Goal: Information Seeking & Learning: Learn about a topic

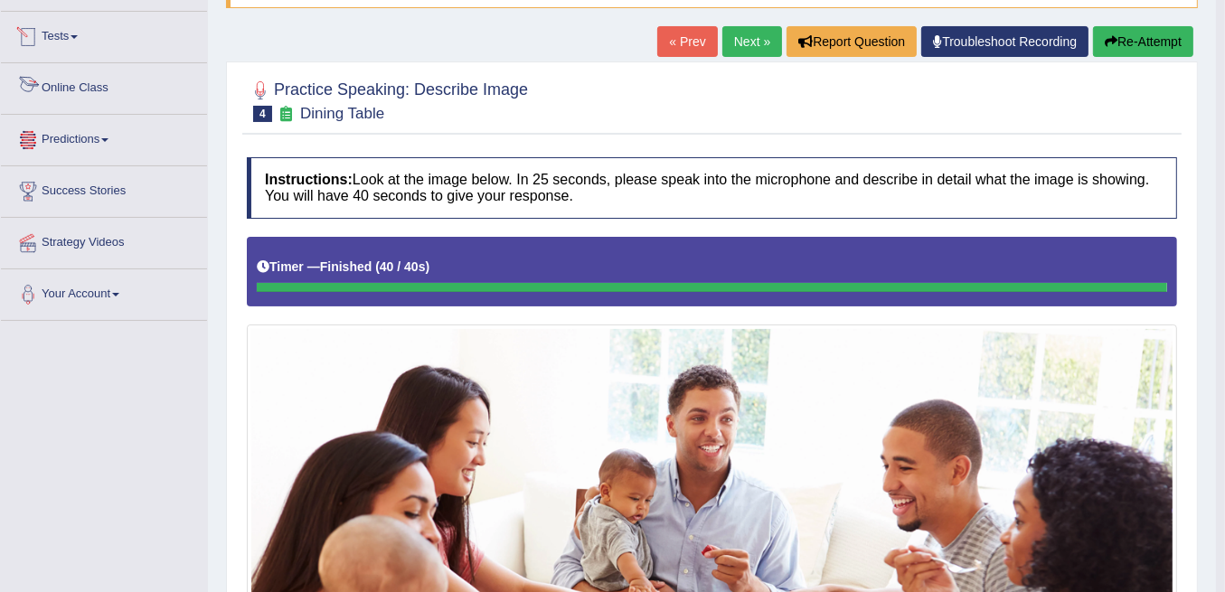
click at [78, 35] on span at bounding box center [74, 37] width 7 height 4
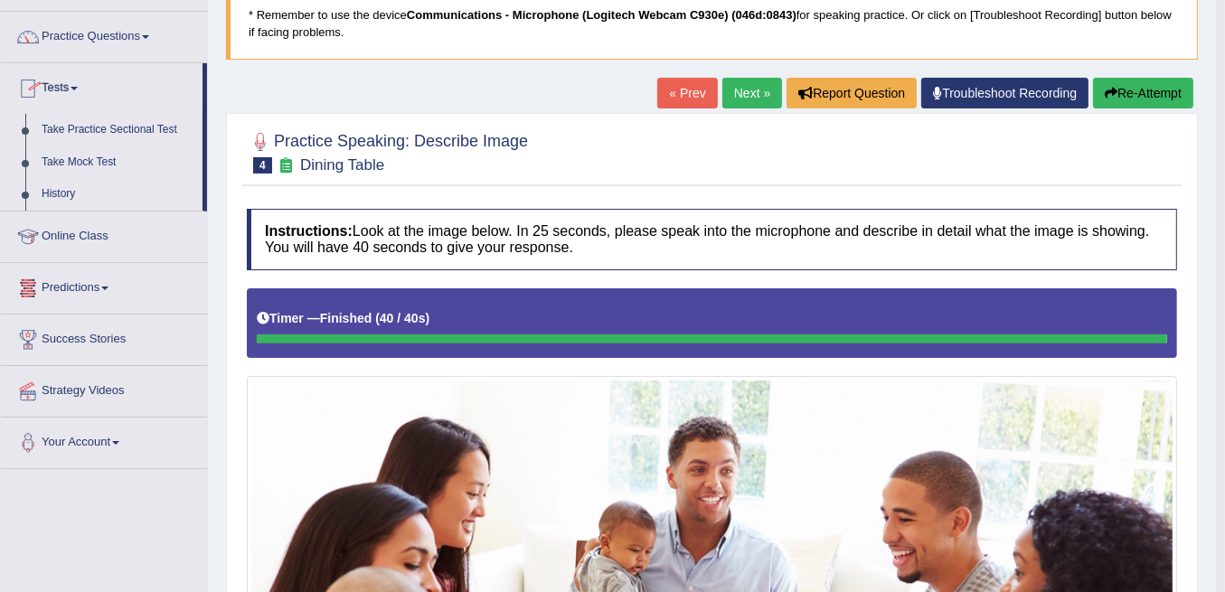
scroll to position [60, 0]
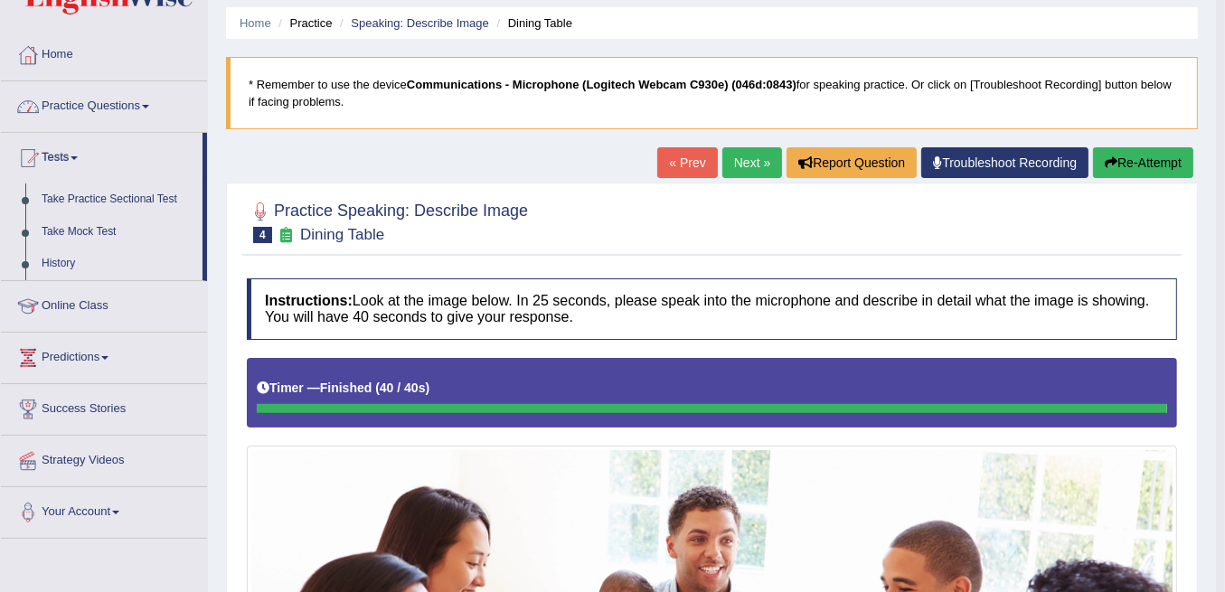
click at [95, 101] on link "Practice Questions" at bounding box center [104, 103] width 206 height 45
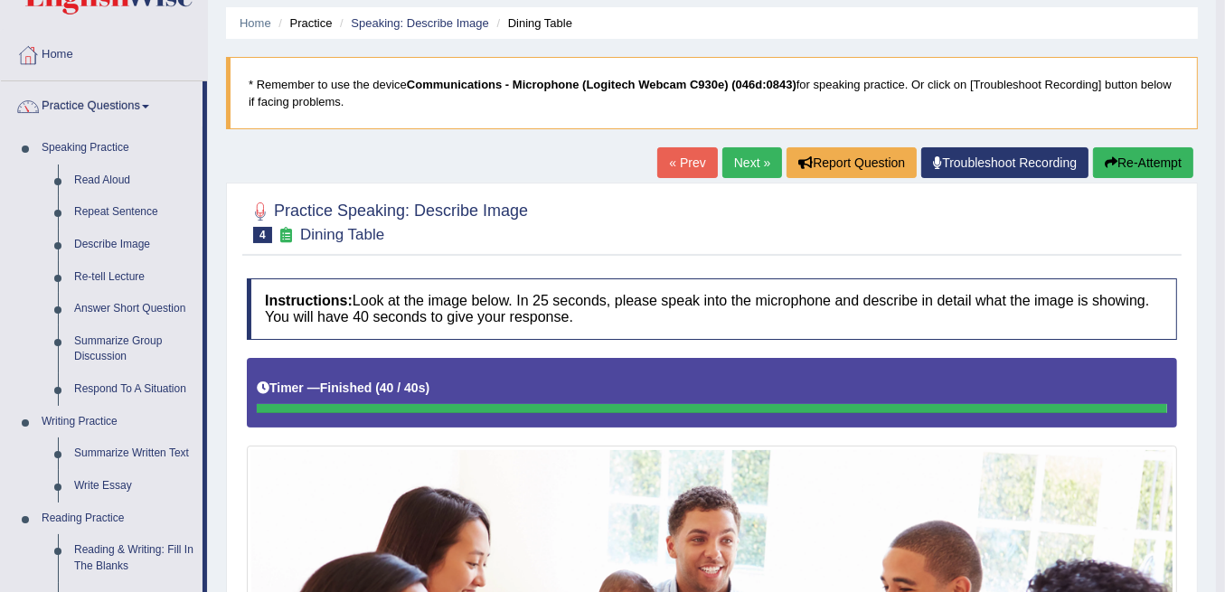
click at [753, 157] on link "Next »" at bounding box center [752, 162] width 60 height 31
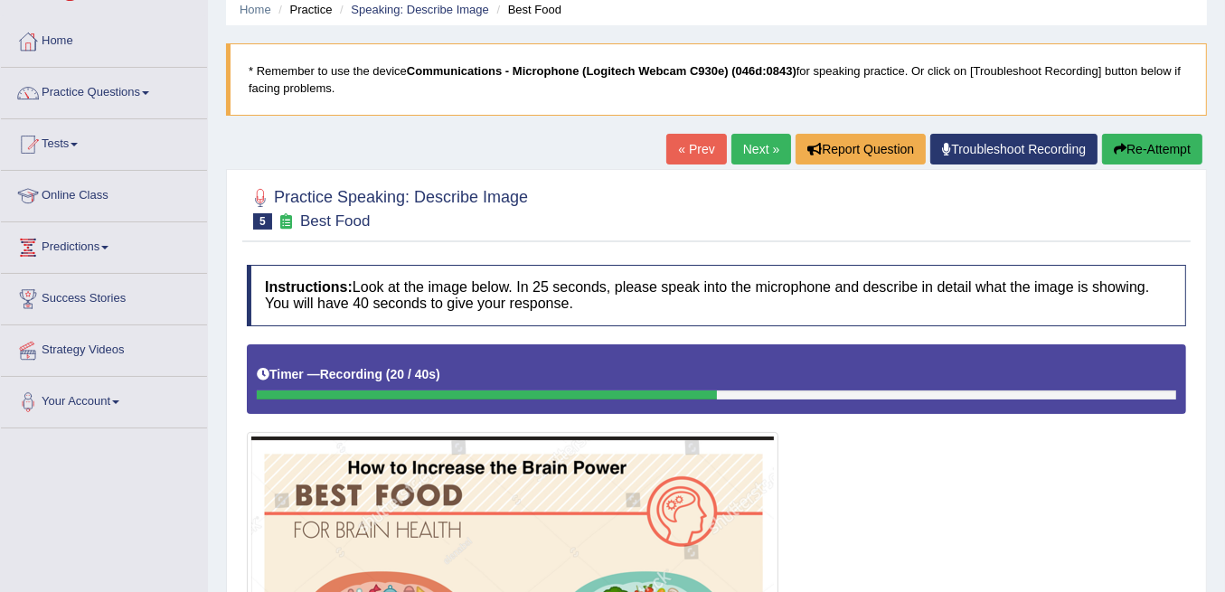
scroll to position [70, 0]
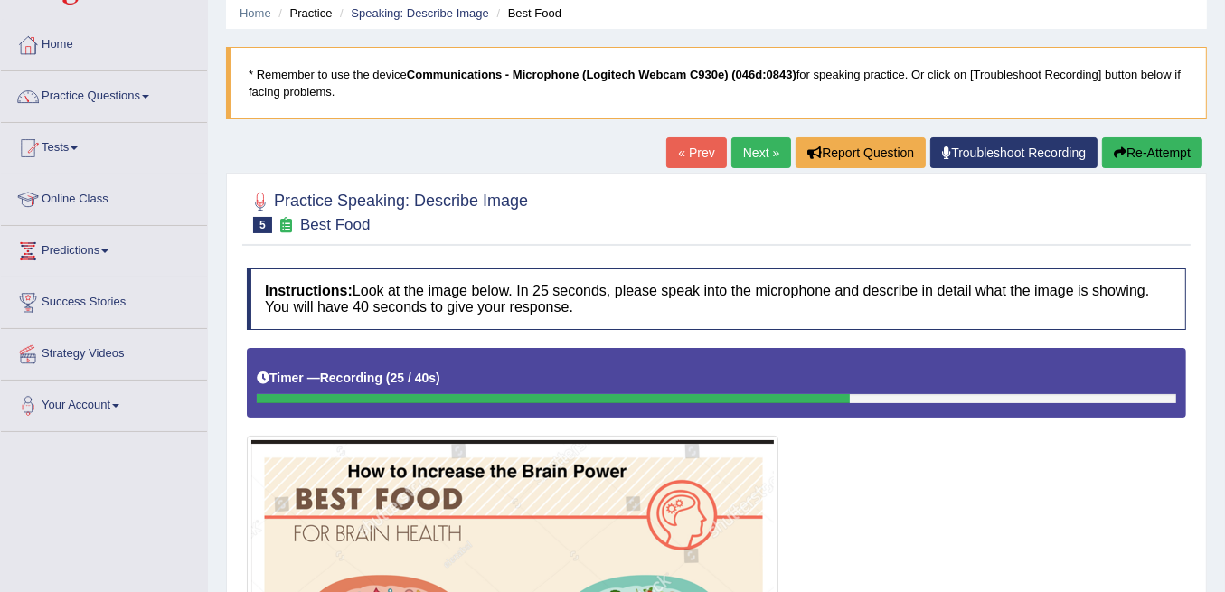
click at [1177, 155] on button "Re-Attempt" at bounding box center [1152, 152] width 100 height 31
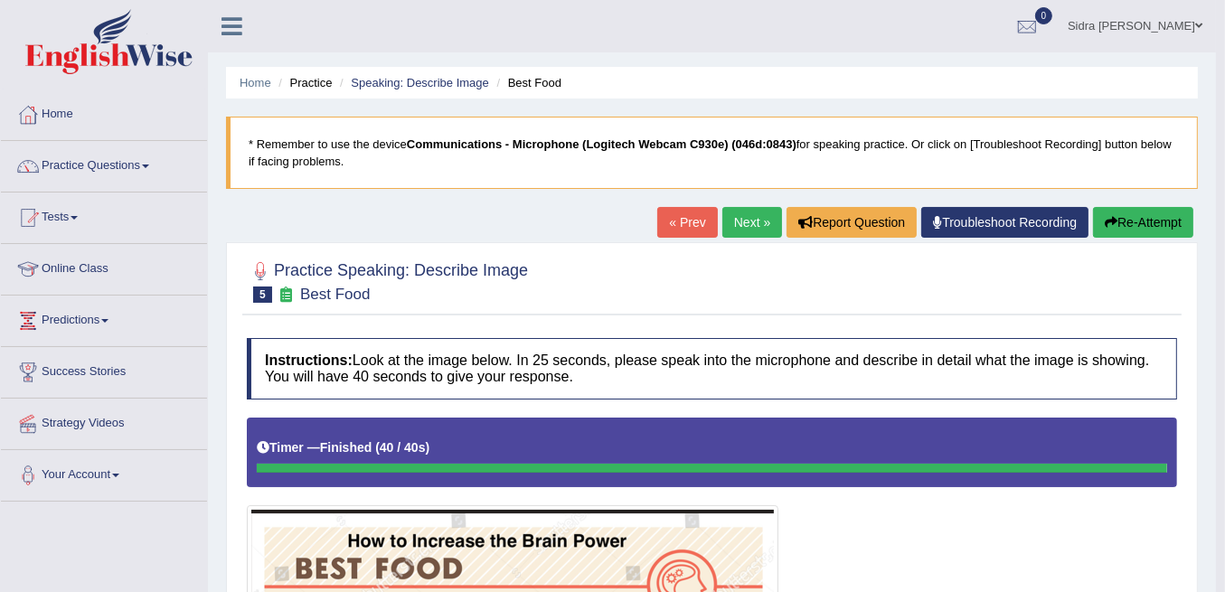
click at [755, 217] on link "Next »" at bounding box center [752, 222] width 60 height 31
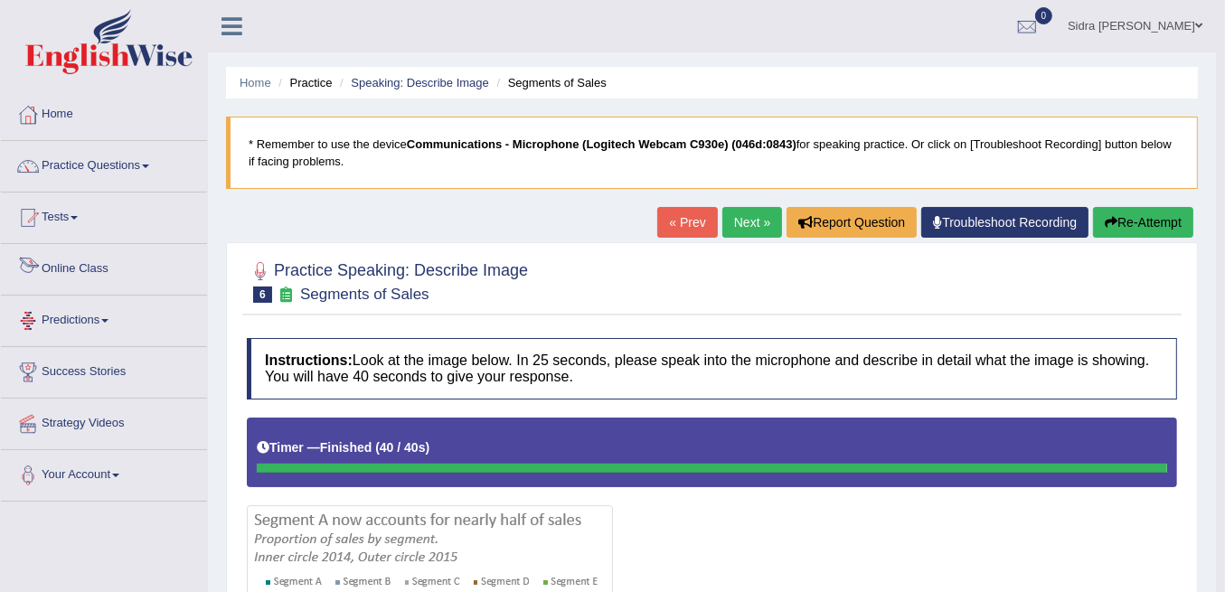
click at [73, 296] on link "Predictions" at bounding box center [104, 318] width 206 height 45
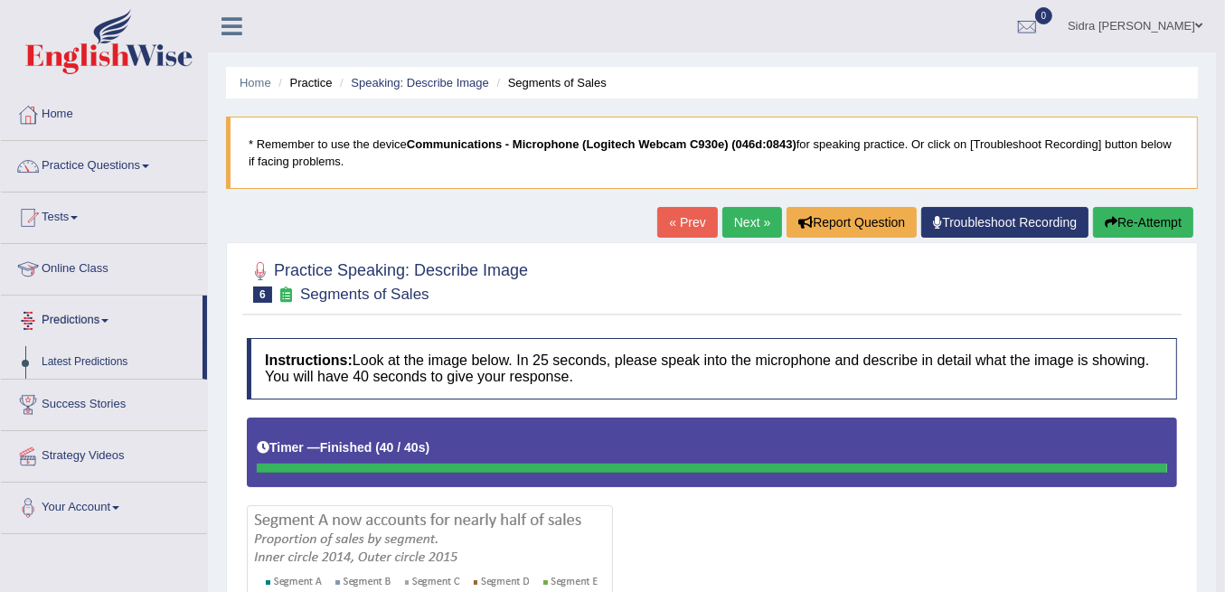
click at [78, 270] on link "Online Class" at bounding box center [104, 266] width 206 height 45
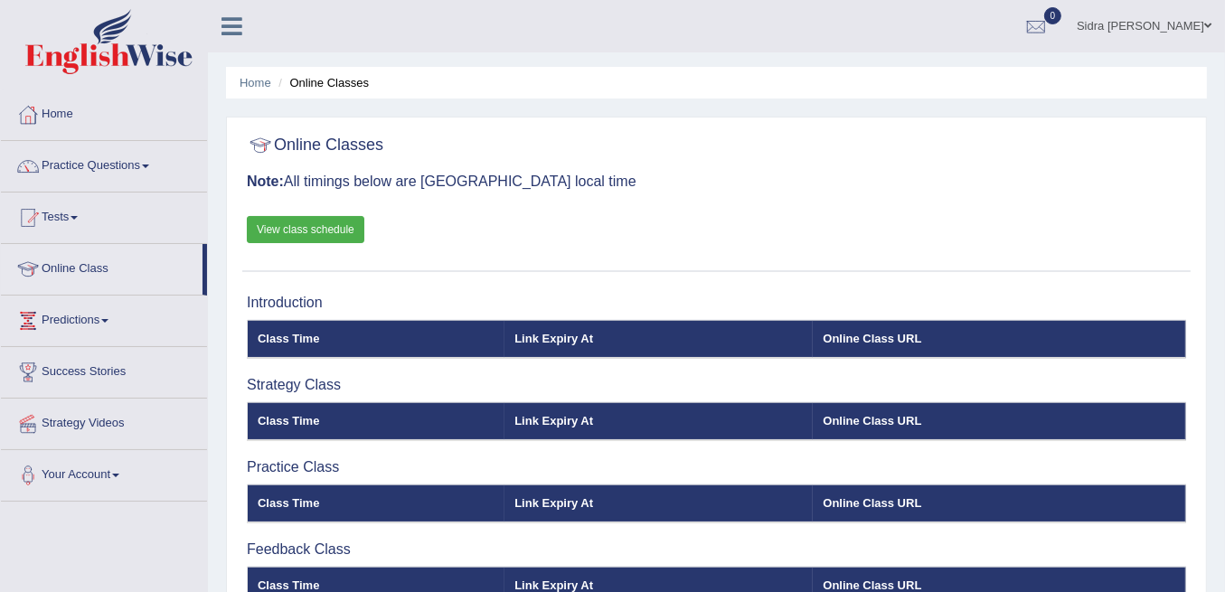
click at [331, 230] on link "View class schedule" at bounding box center [306, 229] width 118 height 27
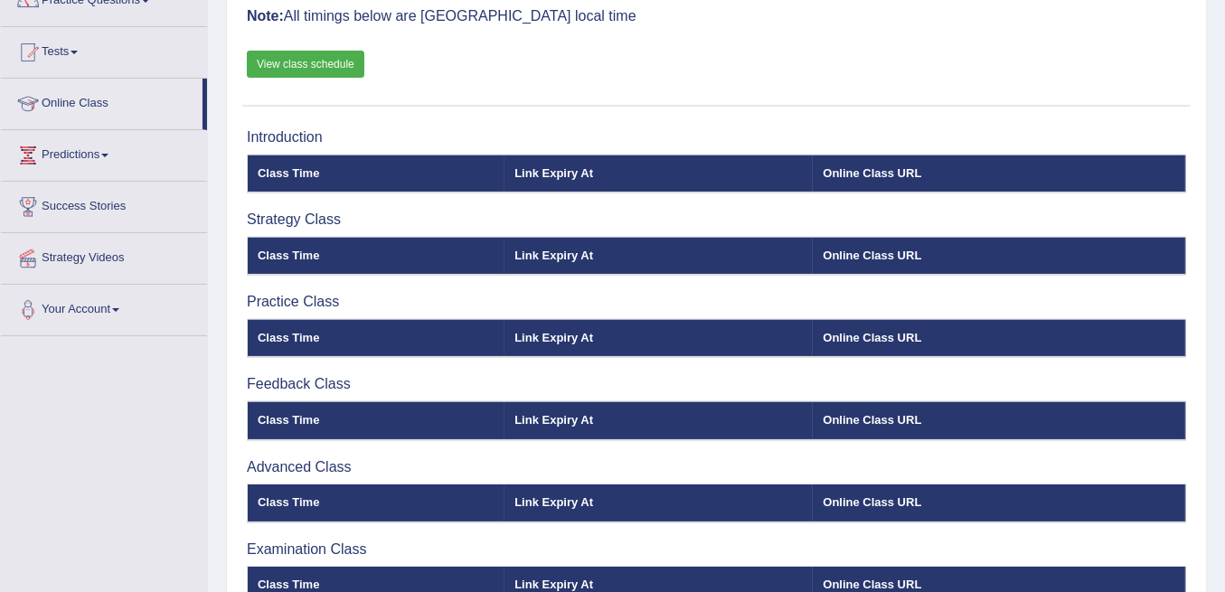
scroll to position [116, 0]
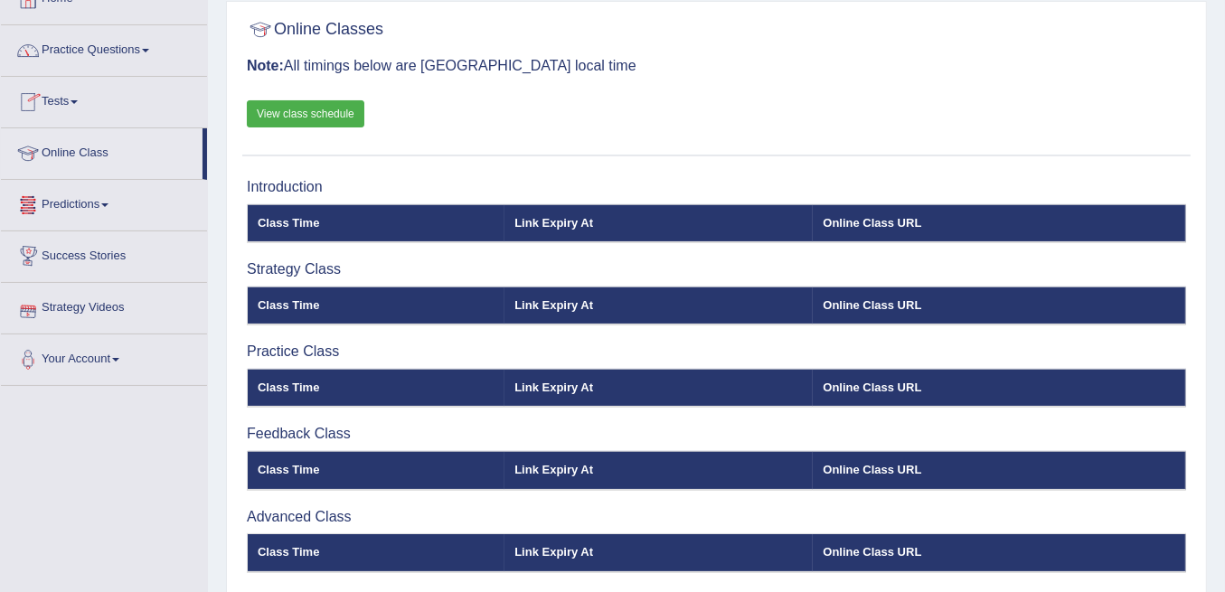
click at [103, 50] on link "Practice Questions" at bounding box center [104, 47] width 206 height 45
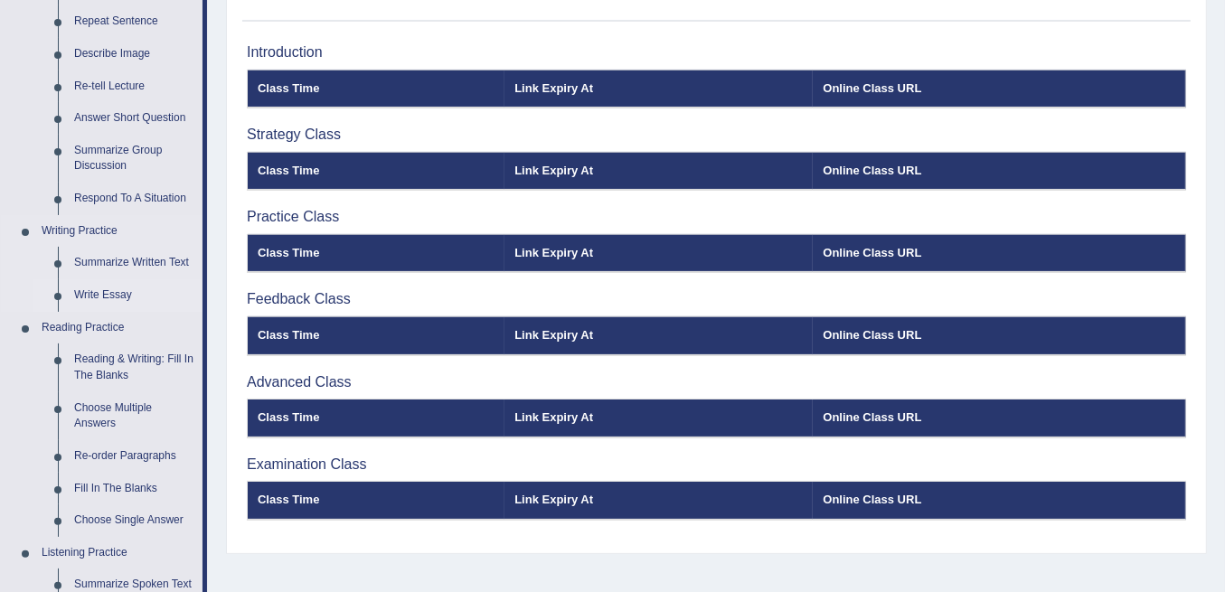
scroll to position [297, 0]
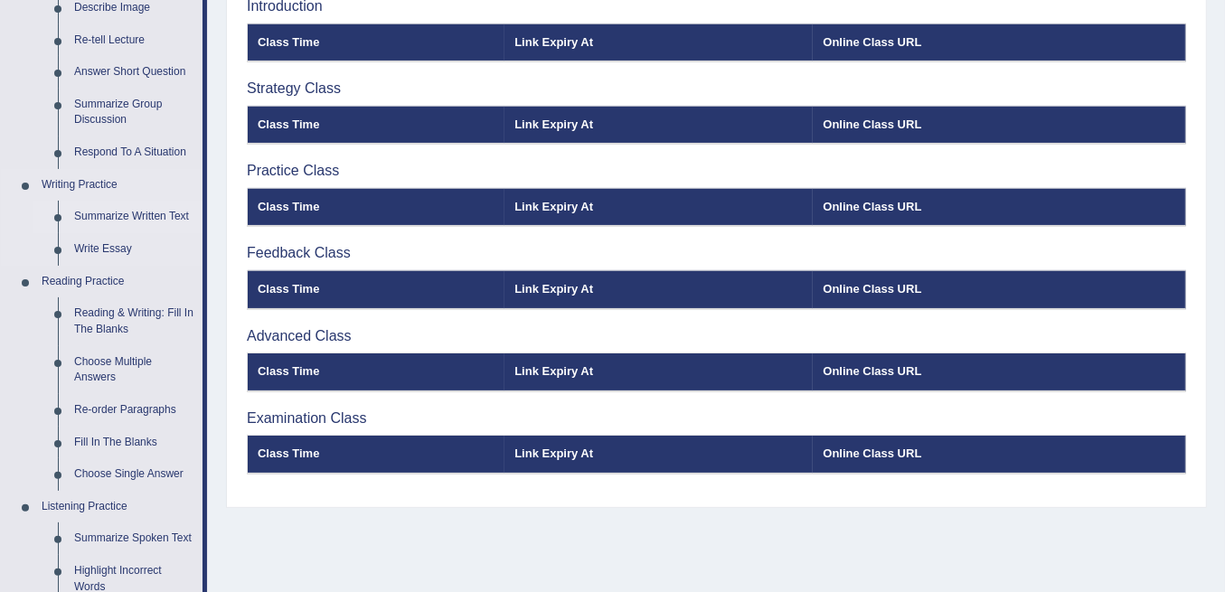
click at [163, 214] on link "Summarize Written Text" at bounding box center [134, 217] width 137 height 33
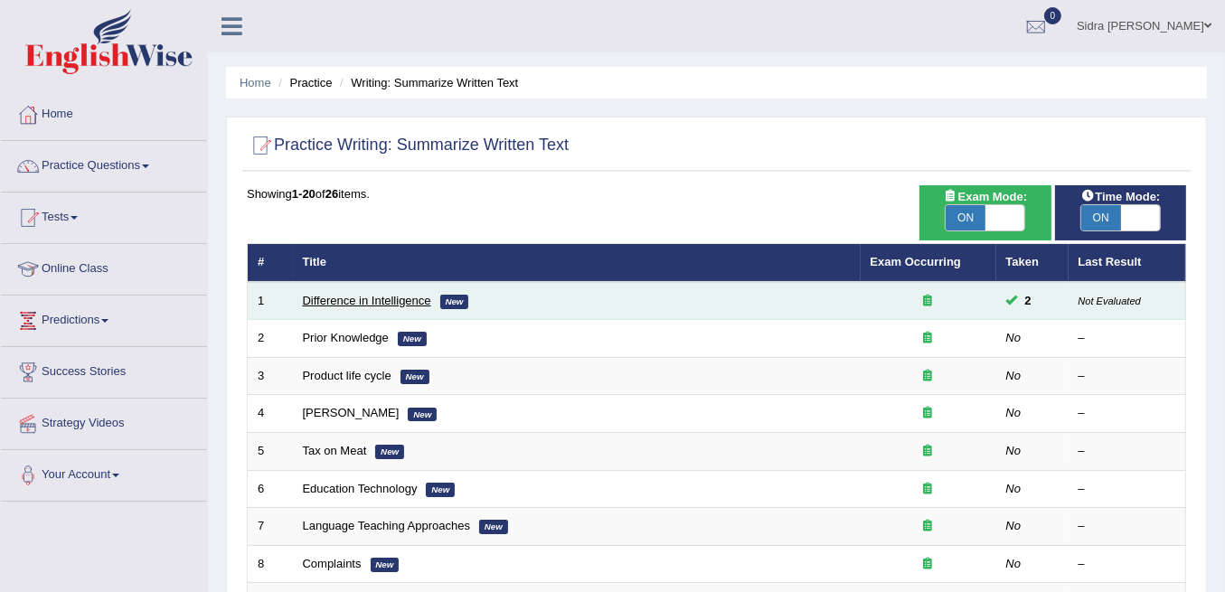
click at [374, 304] on link "Difference in Intelligence" at bounding box center [367, 301] width 128 height 14
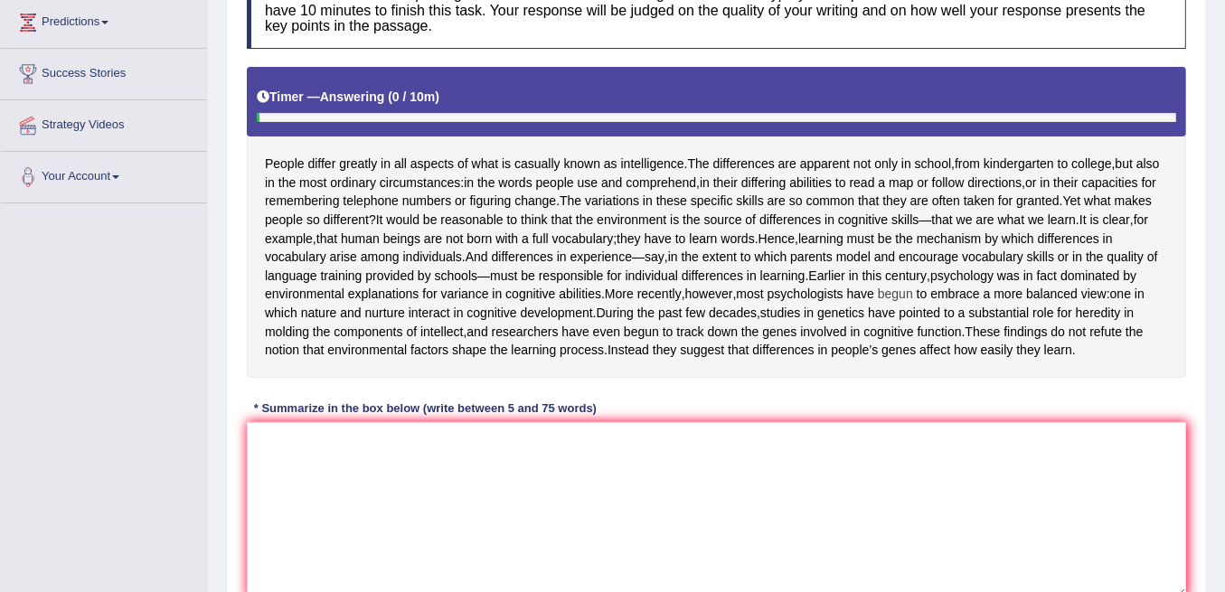
scroll to position [362, 0]
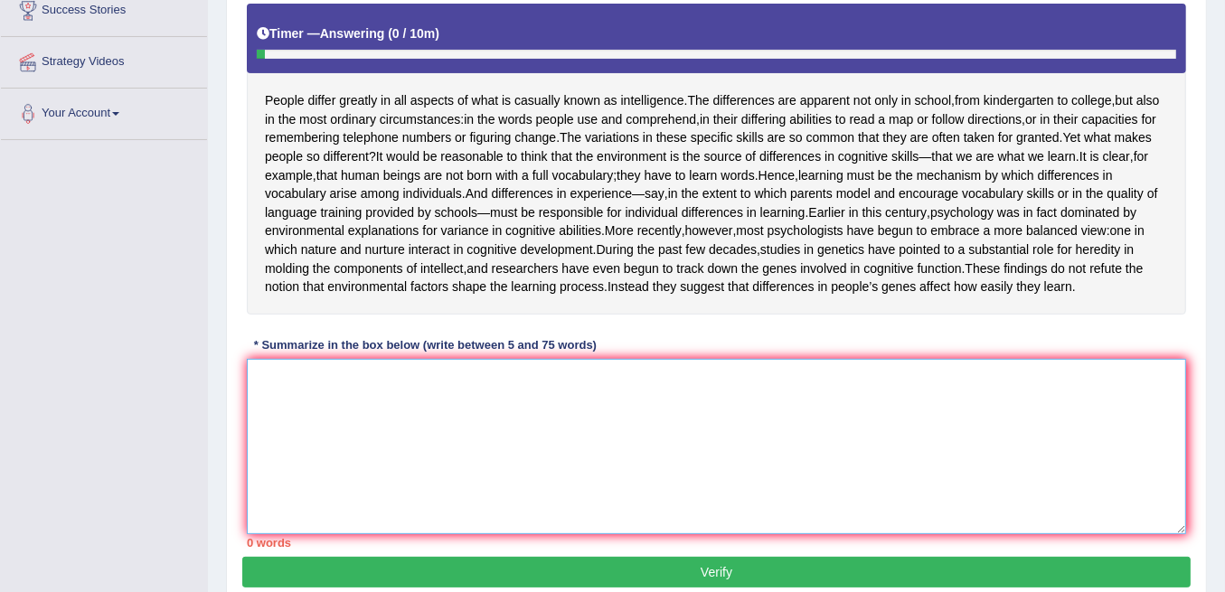
click at [460, 445] on textarea at bounding box center [716, 446] width 939 height 175
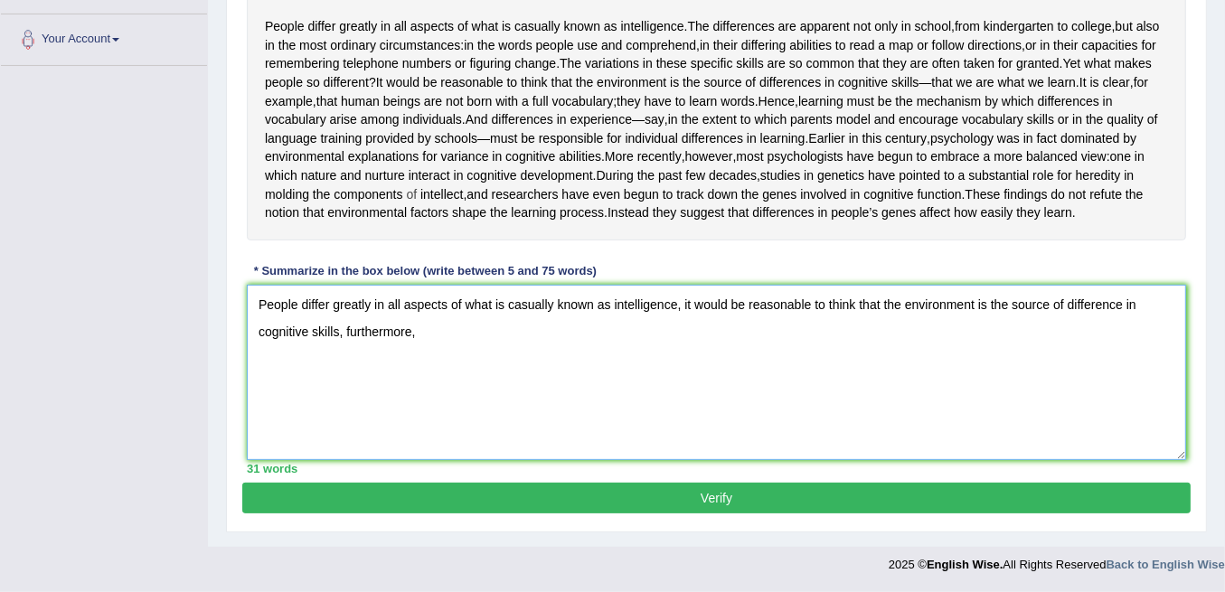
scroll to position [482, 0]
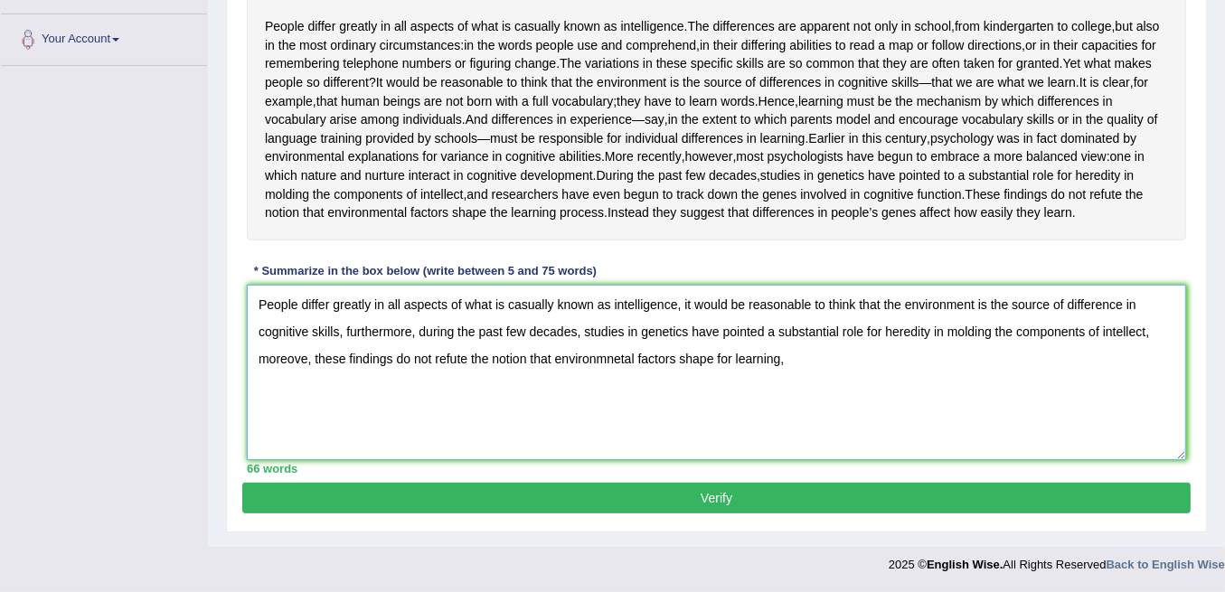
drag, startPoint x: 790, startPoint y: 381, endPoint x: 826, endPoint y: 380, distance: 35.3
click at [927, 367] on textarea "People differ greatly in all aspects of what is casually known as intelligence,…" at bounding box center [716, 372] width 939 height 175
click at [828, 398] on textarea "People differ greatly in all aspects of what is casually known as intelligence,…" at bounding box center [716, 372] width 939 height 175
click at [684, 307] on textarea "People differ greatly in all aspects of what is casually known as intelligence,…" at bounding box center [716, 372] width 939 height 175
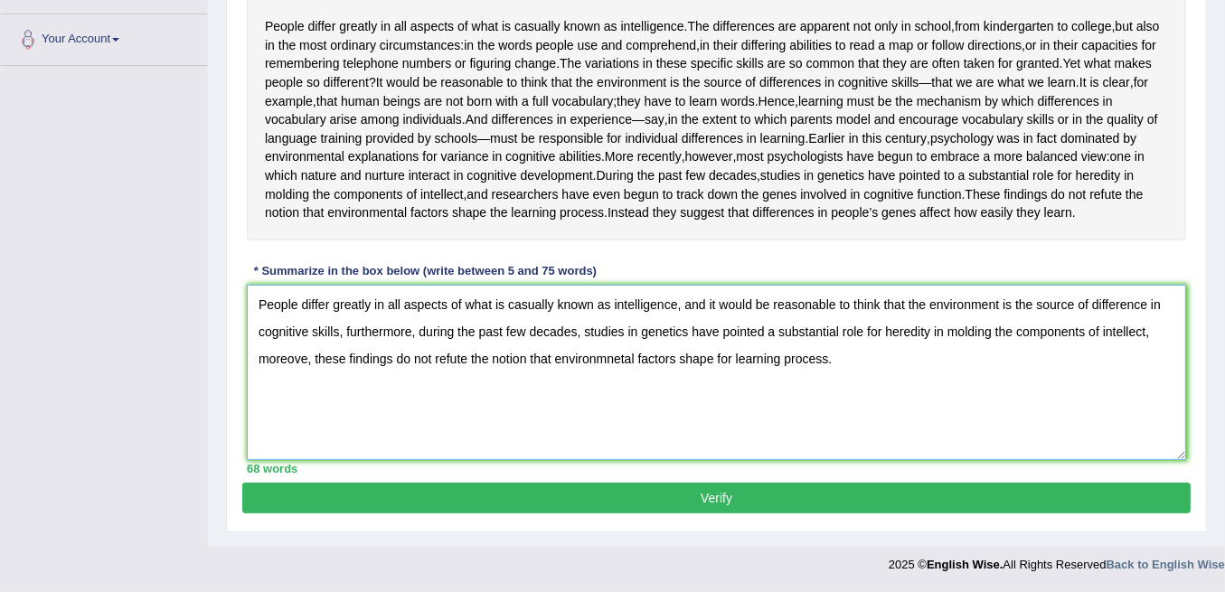
click at [307, 364] on textarea "People differ greatly in all aspects of what is casually known as intelligence,…" at bounding box center [716, 372] width 939 height 175
type textarea "People differ greatly in all aspects of what is casually known as intelligence,…"
click at [493, 513] on button "Verify" at bounding box center [716, 498] width 948 height 31
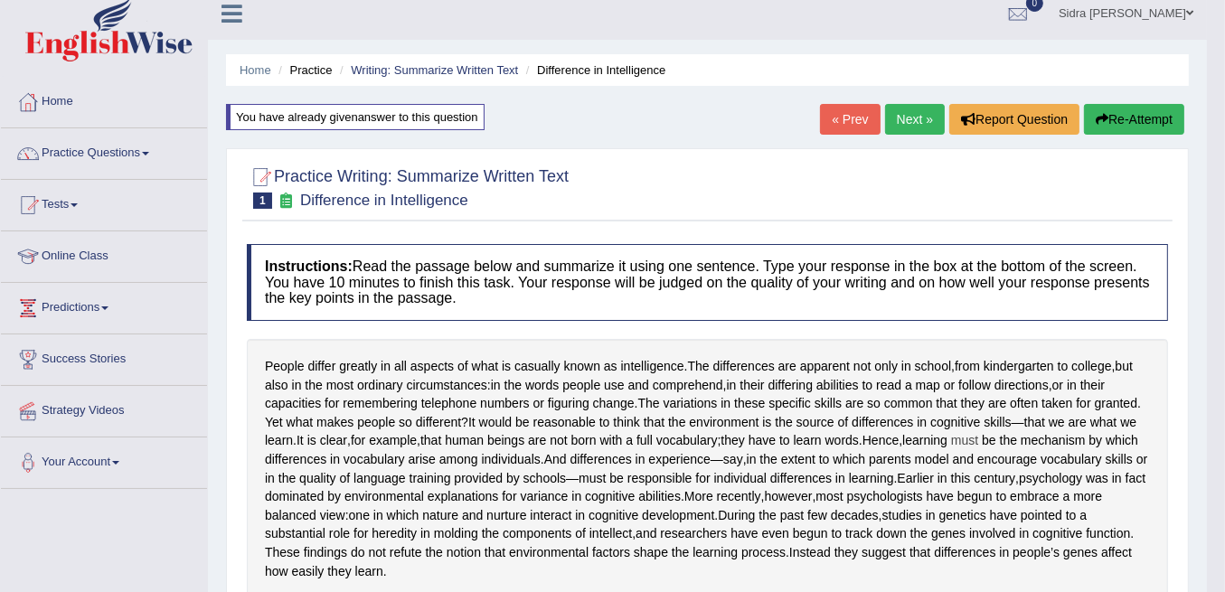
scroll to position [0, 0]
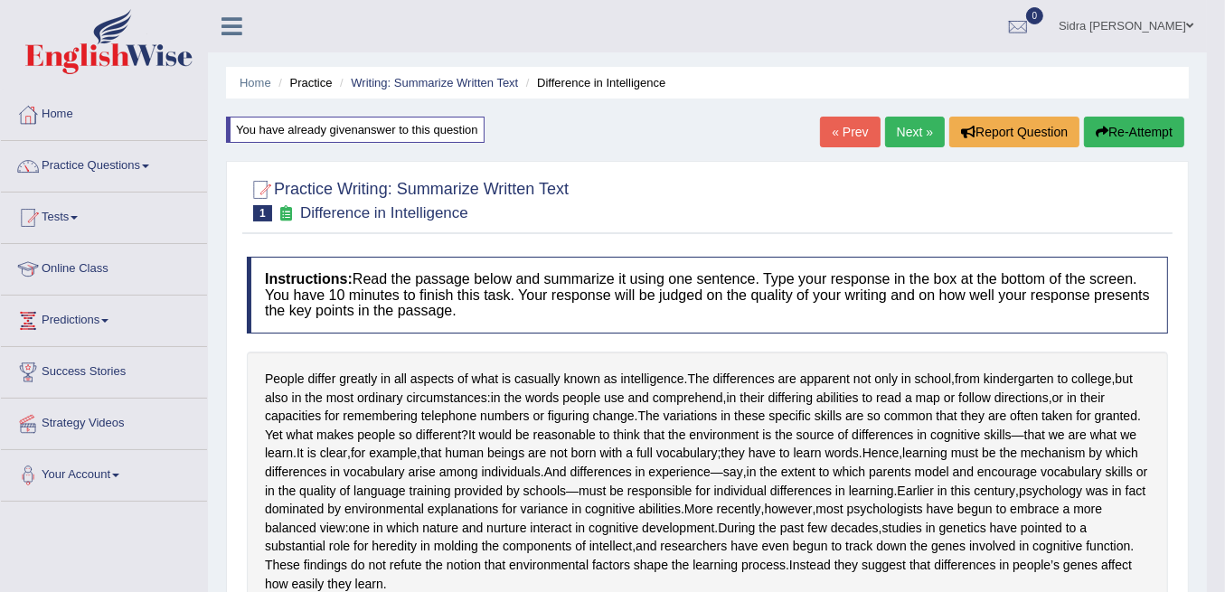
click at [923, 130] on link "Next »" at bounding box center [915, 132] width 60 height 31
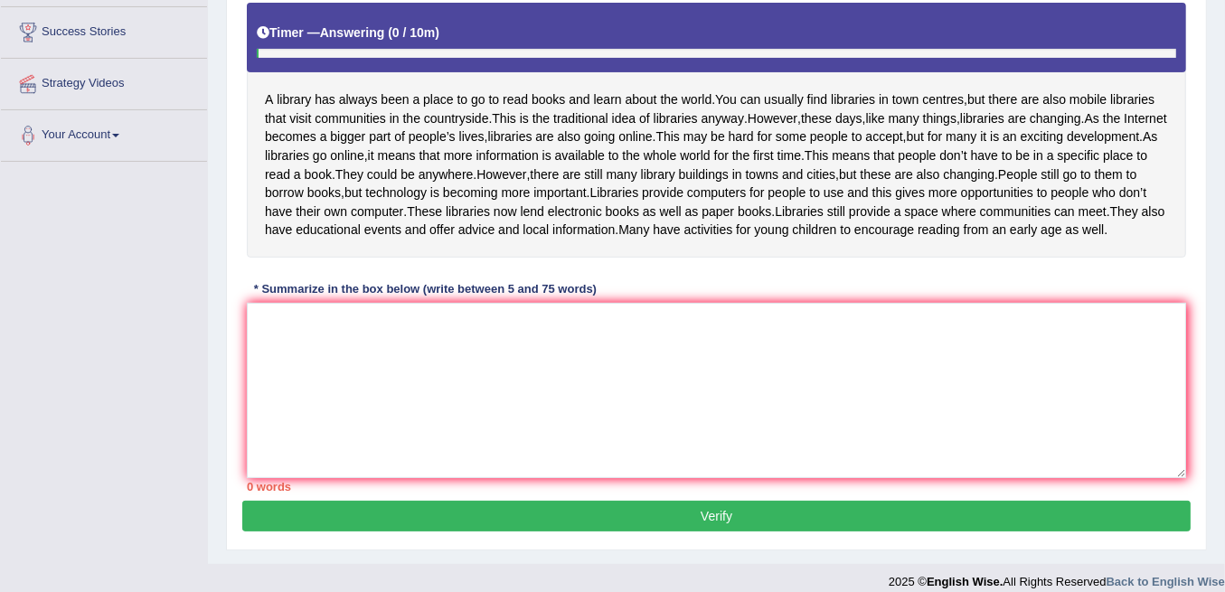
scroll to position [362, 0]
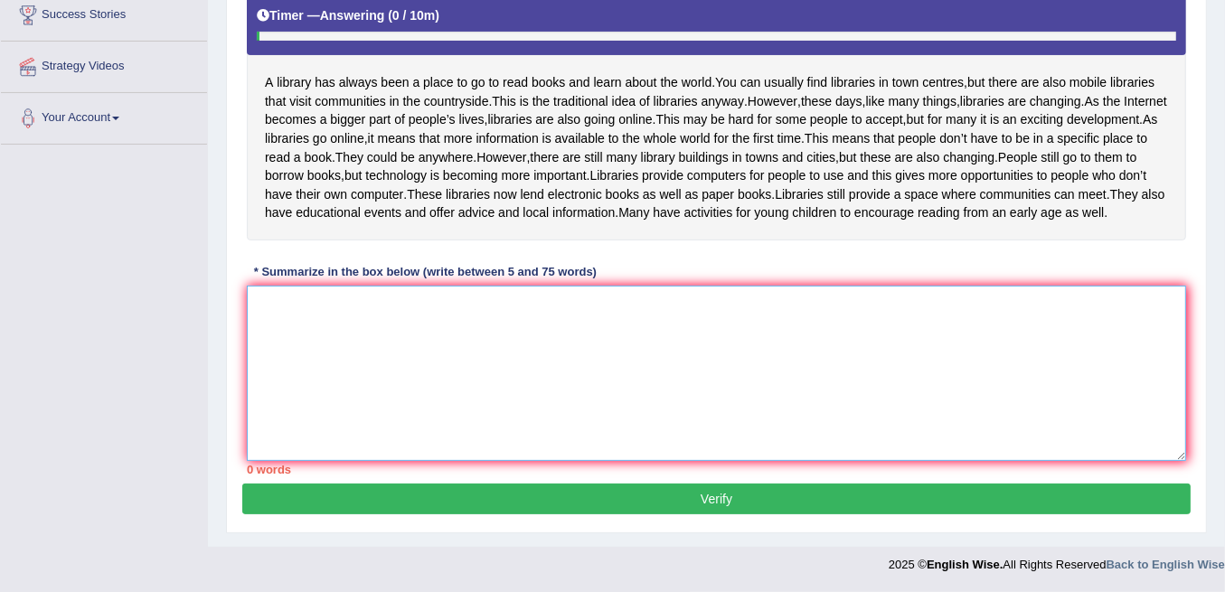
click at [504, 393] on textarea at bounding box center [716, 373] width 939 height 175
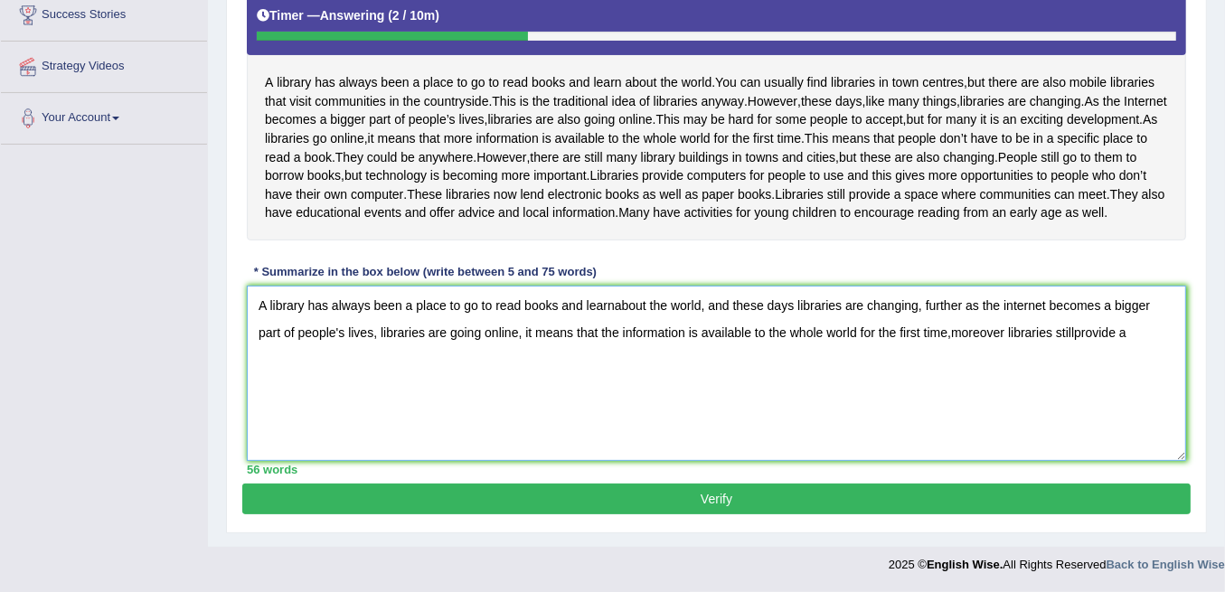
click at [1048, 395] on textarea "A library has always been a place to go to read books and learnabout the world,…" at bounding box center [716, 373] width 939 height 175
click at [1146, 394] on textarea "A library has always been a place to go to read books and learnabout the world,…" at bounding box center [716, 373] width 939 height 175
click at [928, 400] on textarea "A library has always been a place to go to read books and learnabout the world,…" at bounding box center [716, 373] width 939 height 175
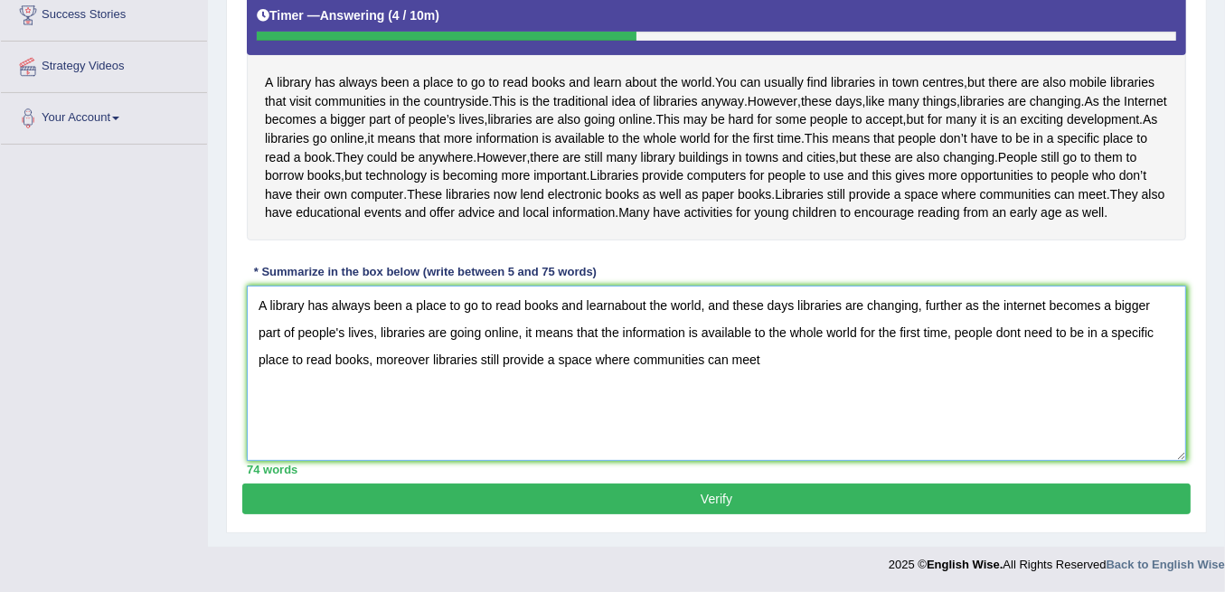
click at [617, 373] on textarea "A library has always been a place to go to read books and learnabout the world,…" at bounding box center [716, 373] width 939 height 175
click at [760, 429] on textarea "A library has always been a place to go to read books and learn about the world…" at bounding box center [716, 373] width 939 height 175
drag, startPoint x: 366, startPoint y: 425, endPoint x: 294, endPoint y: 424, distance: 72.3
click at [293, 424] on textarea "A library has always been a place to go to read books and learn about the world…" at bounding box center [716, 373] width 939 height 175
type textarea "A library has always been a place to go to read books and learn about the world…"
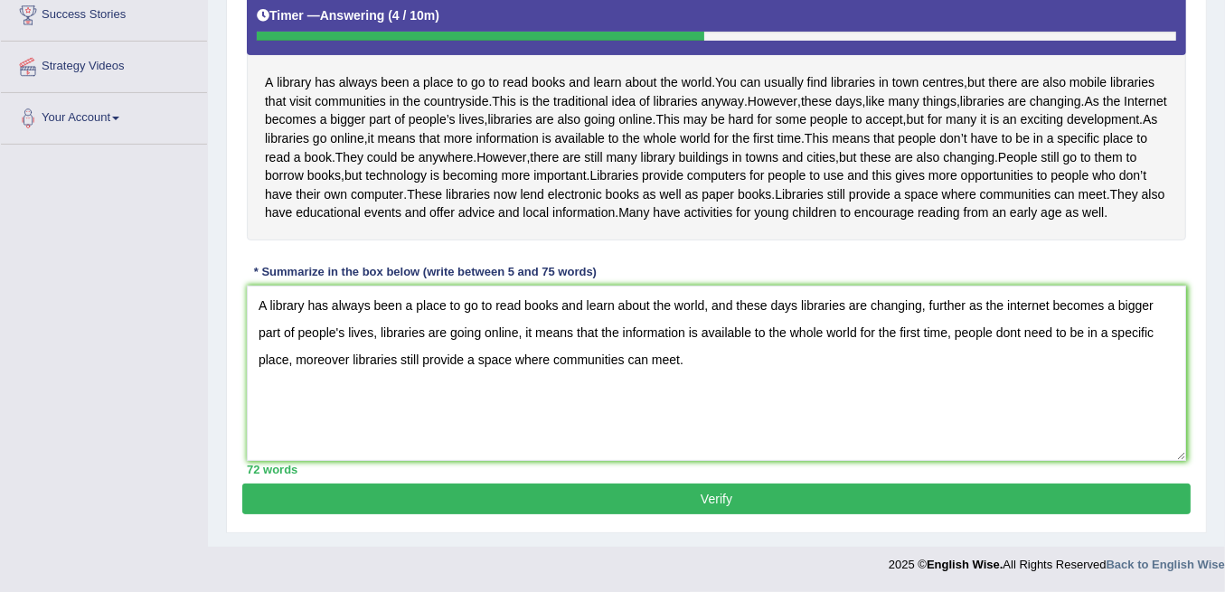
click at [718, 514] on button "Verify" at bounding box center [716, 499] width 948 height 31
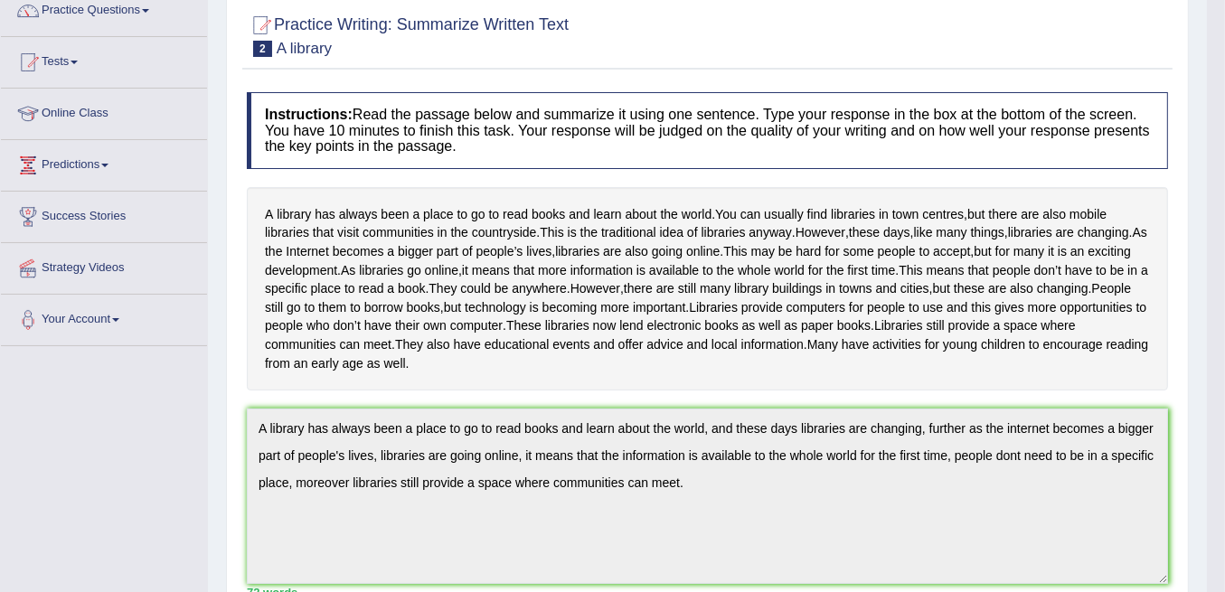
scroll to position [0, 0]
